Goal: Navigation & Orientation: Understand site structure

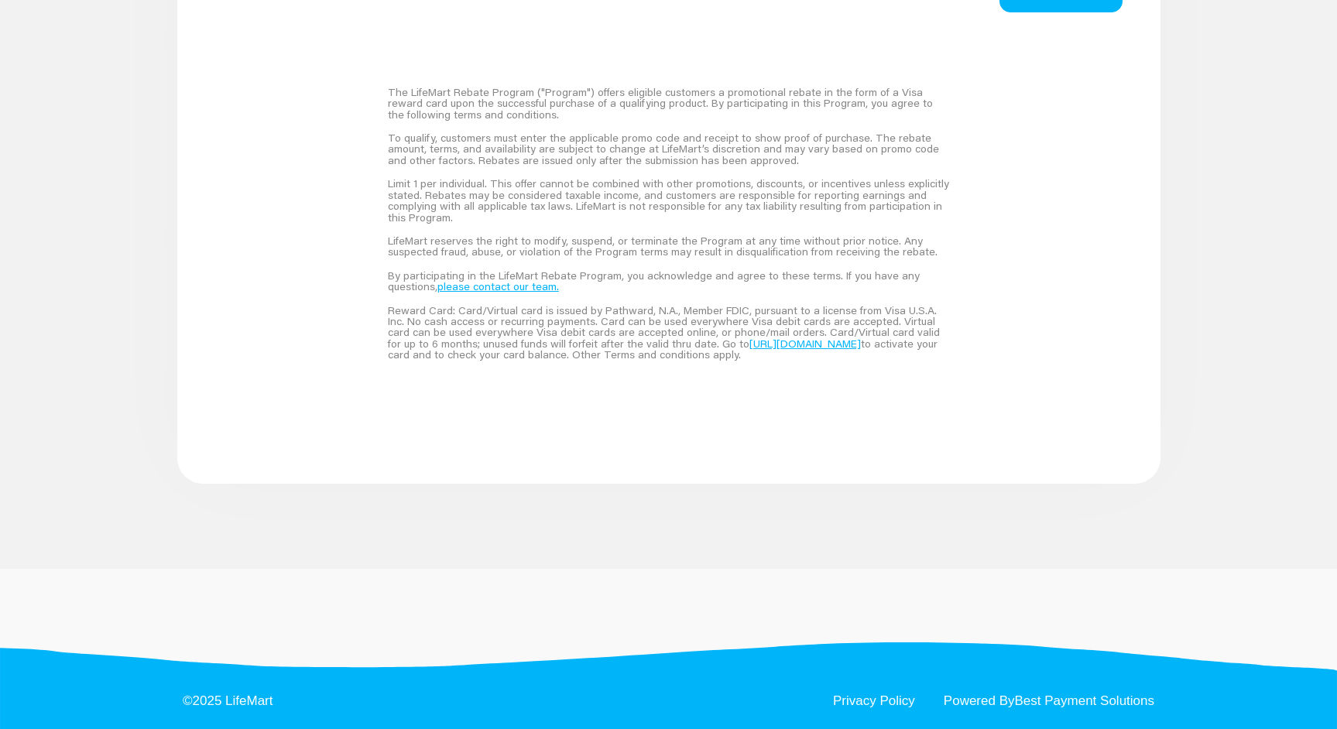
scroll to position [1137, 0]
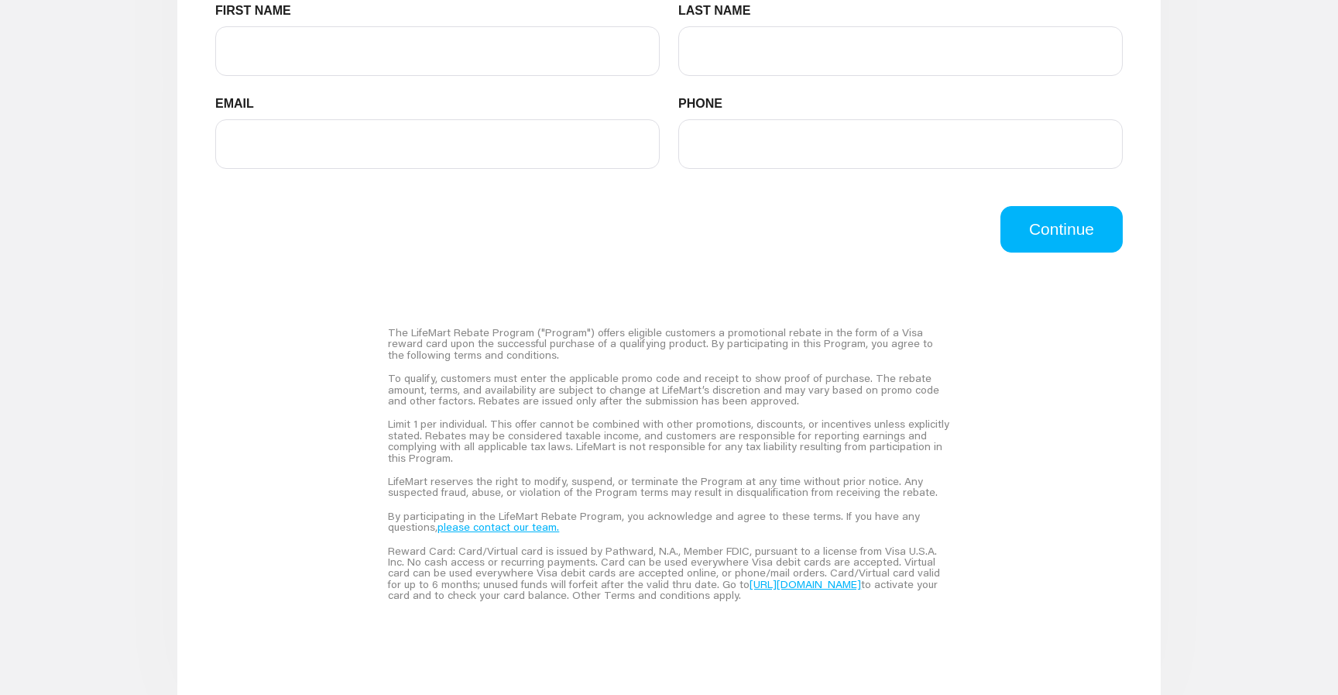
scroll to position [911, 0]
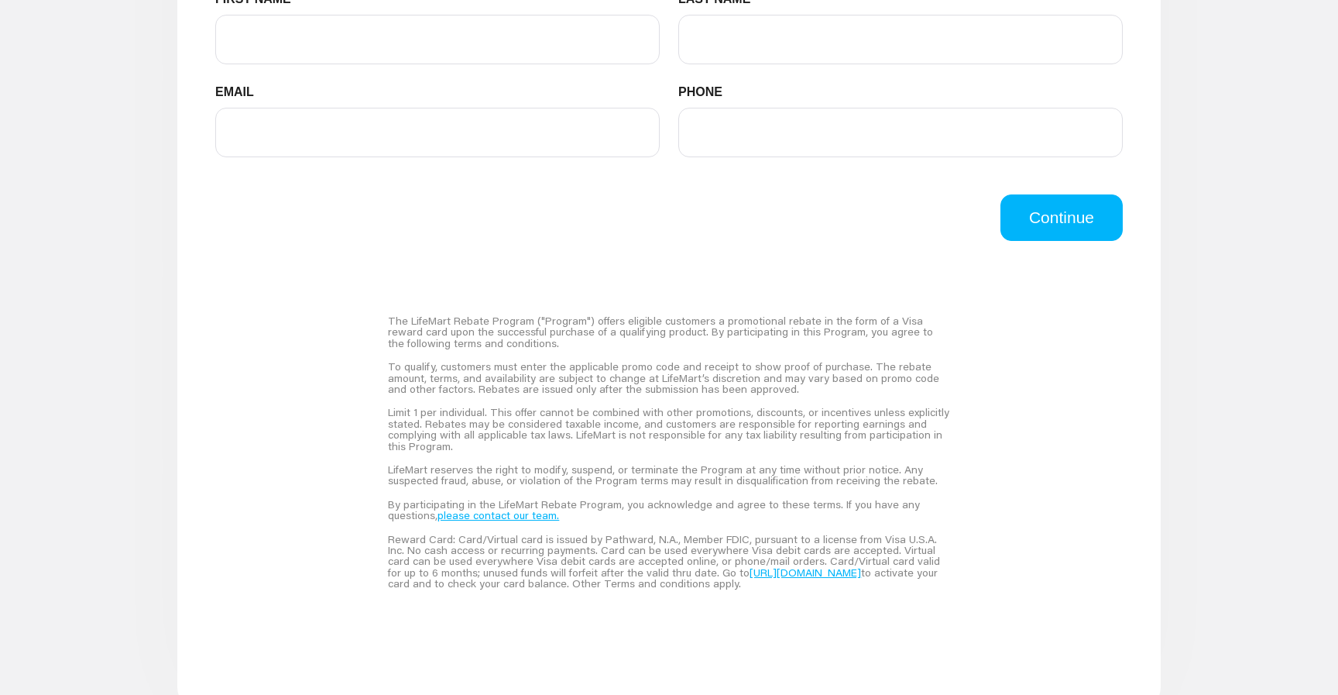
click at [186, 200] on div "Sale Information RECEIPT UPLOADER Click here or drag file to this area to uploa…" at bounding box center [668, 130] width 983 height 1164
click at [332, 374] on div "The LifeMart Rebate Program ("Program") offers eligible customers a promotional…" at bounding box center [669, 452] width 926 height 423
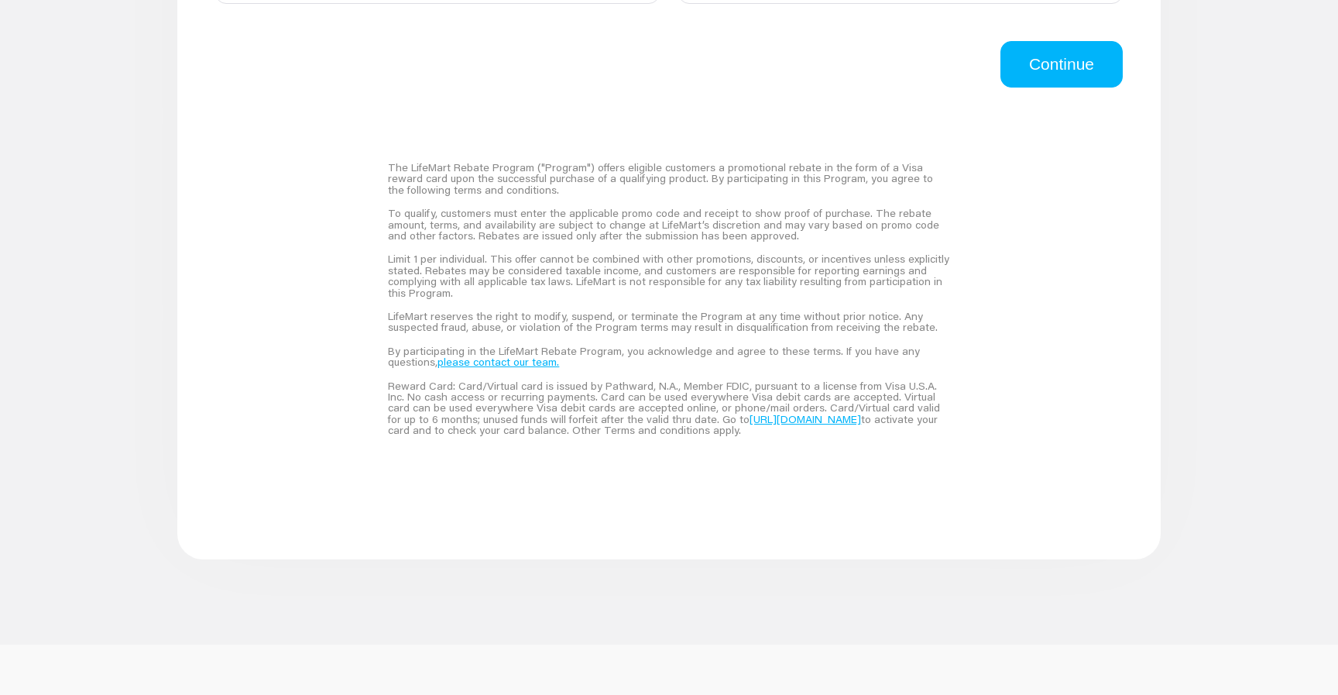
scroll to position [1188, 0]
